Goal: Task Accomplishment & Management: Manage account settings

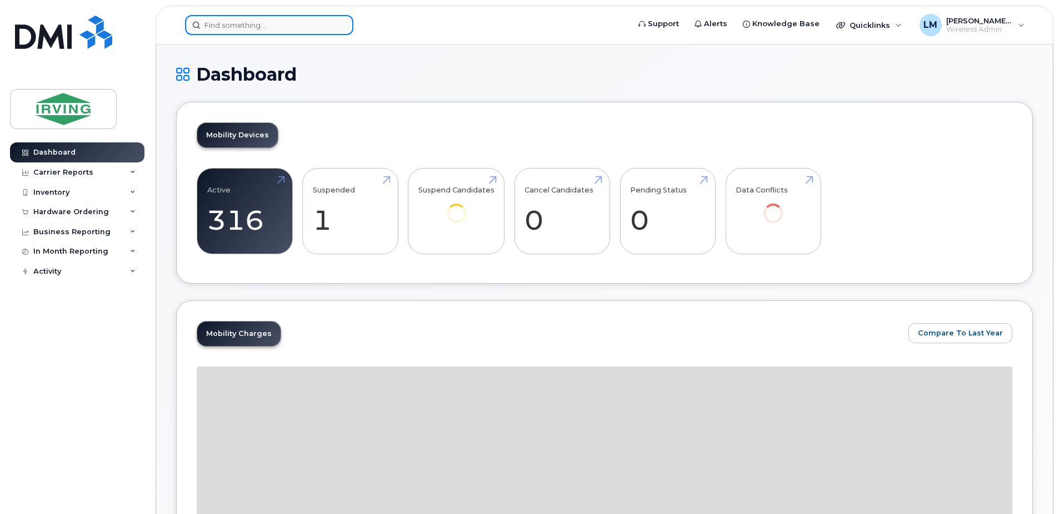
click at [251, 21] on input at bounding box center [269, 25] width 168 height 20
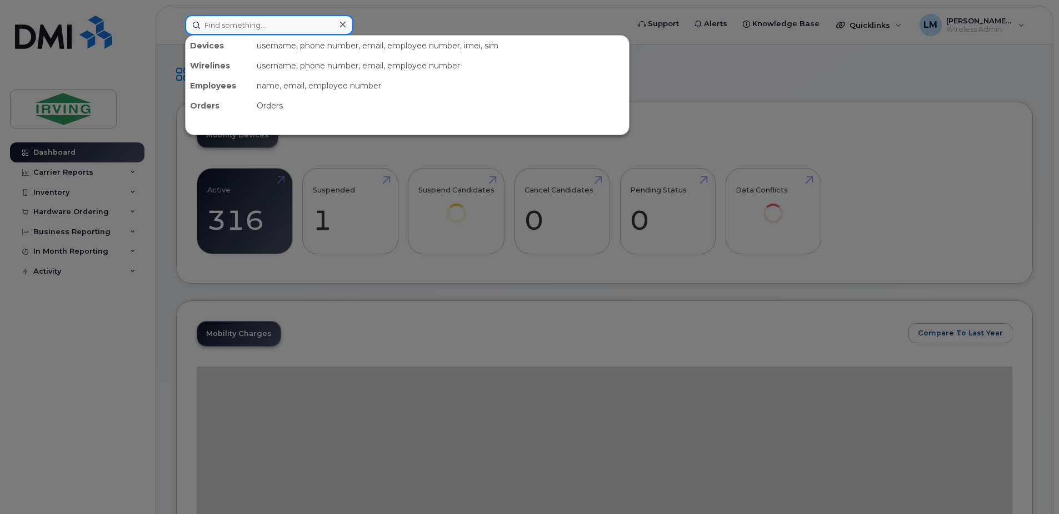
paste input "356826101123832"
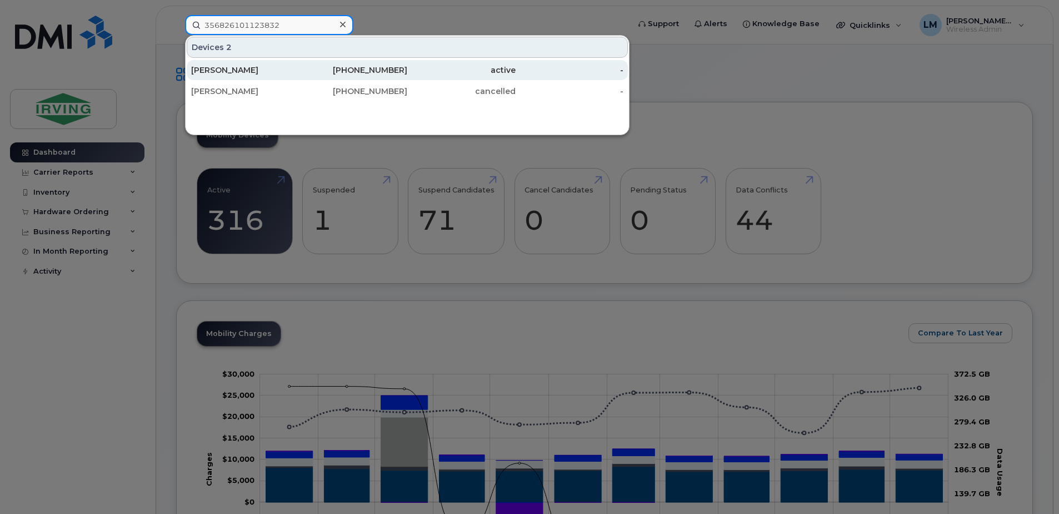
type input "356826101123832"
click at [266, 67] on div "[PERSON_NAME]" at bounding box center [245, 69] width 108 height 11
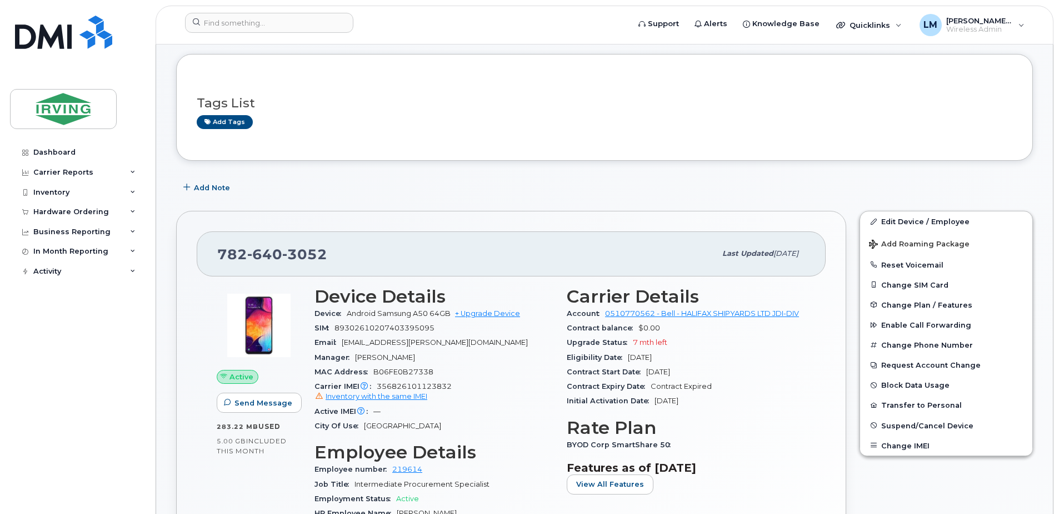
scroll to position [46, 0]
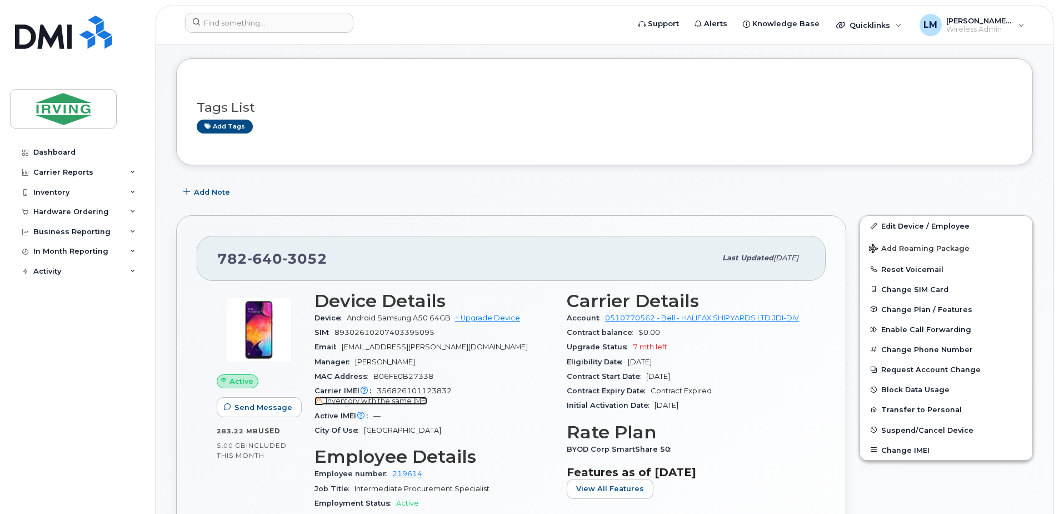
click at [410, 402] on span "Inventory with the same IMEI" at bounding box center [377, 400] width 102 height 8
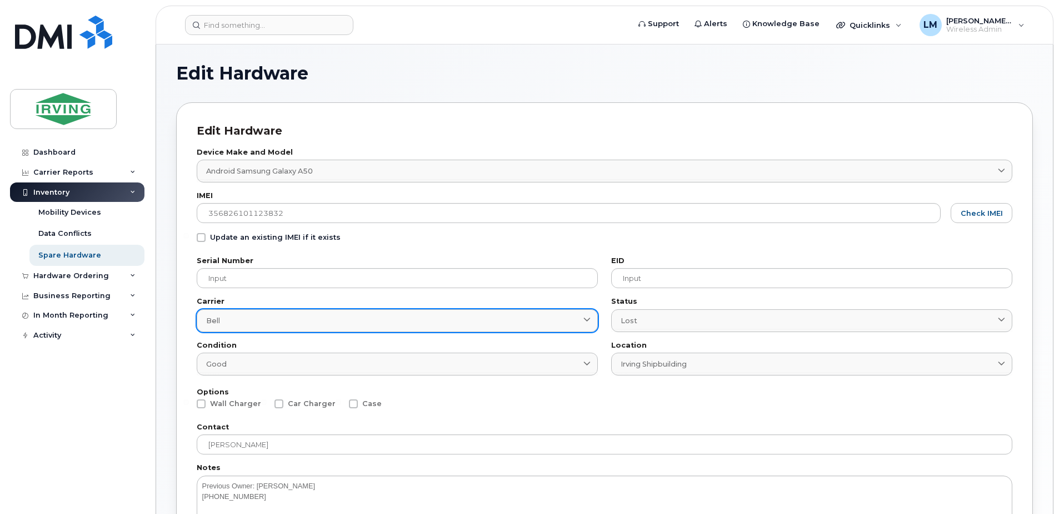
scroll to position [56, 0]
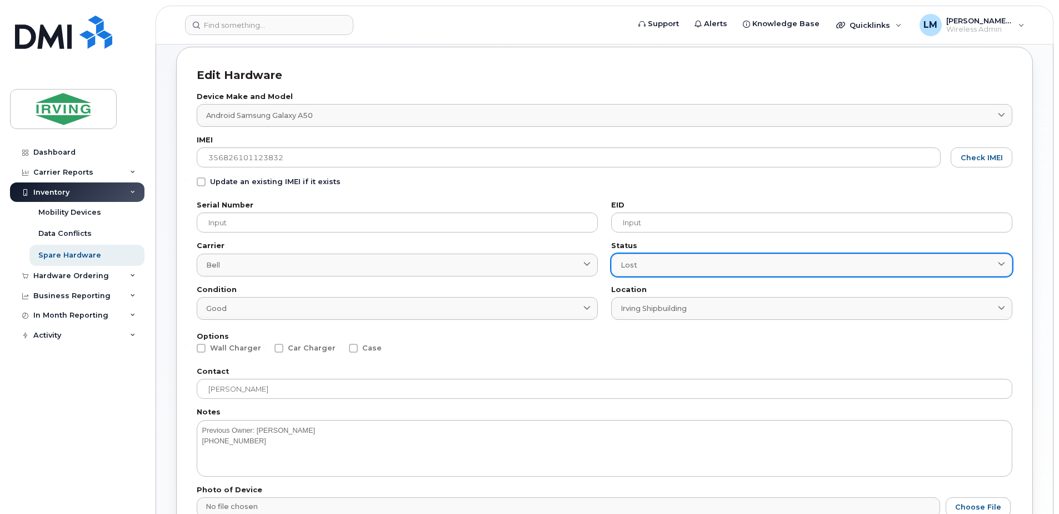
click at [694, 263] on div "Lost" at bounding box center [812, 265] width 382 height 11
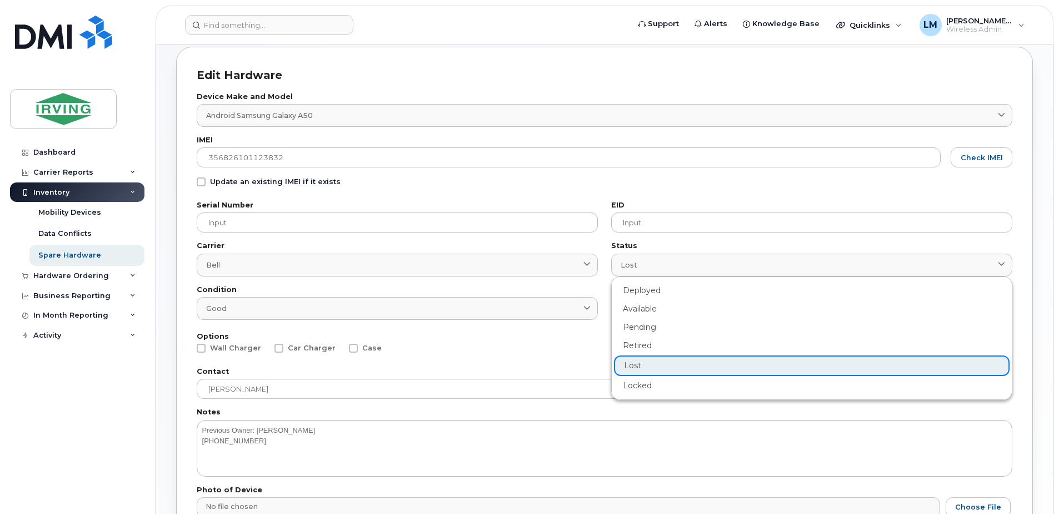
click at [585, 74] on div "Edit Hardware" at bounding box center [605, 75] width 816 height 16
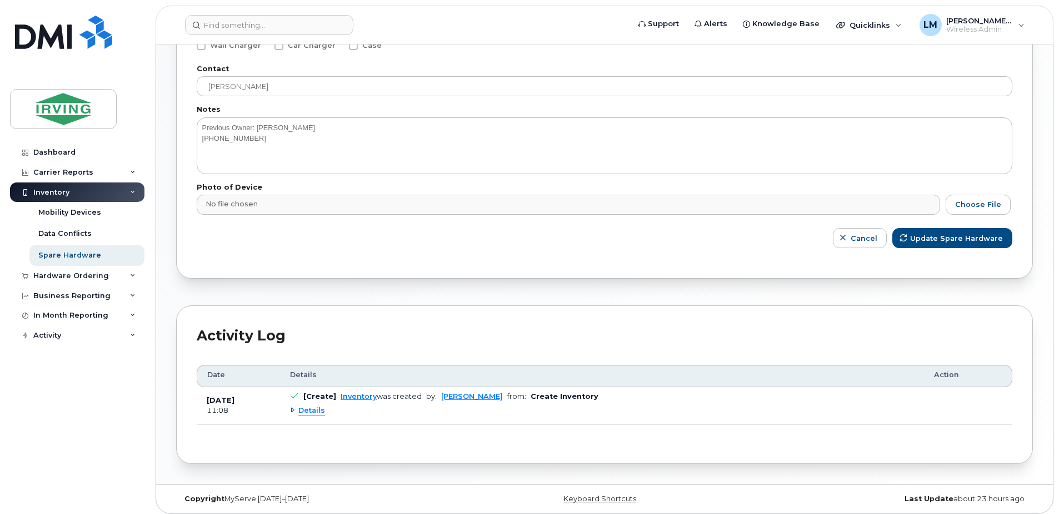
scroll to position [364, 0]
